Goal: Transaction & Acquisition: Purchase product/service

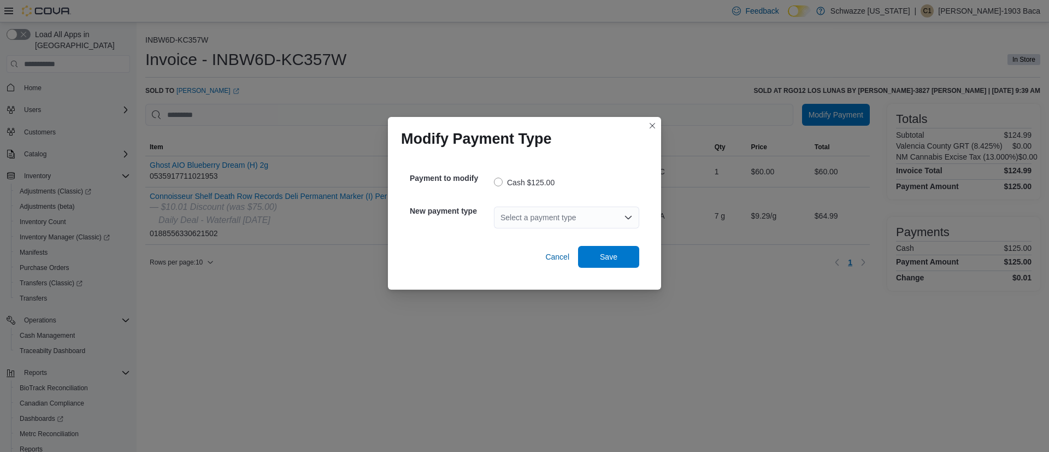
click at [530, 218] on div "Select a payment type" at bounding box center [566, 218] width 145 height 22
click at [527, 243] on button "G2 CATM" at bounding box center [566, 236] width 145 height 16
click at [599, 255] on span "Save" at bounding box center [609, 256] width 48 height 22
